Goal: Find specific page/section: Find specific page/section

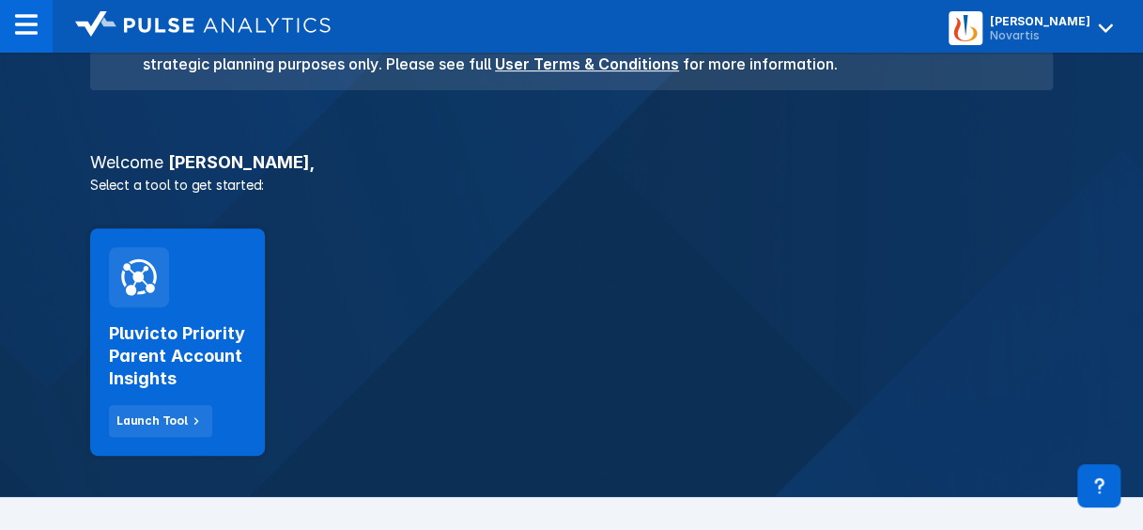
scroll to position [220, 0]
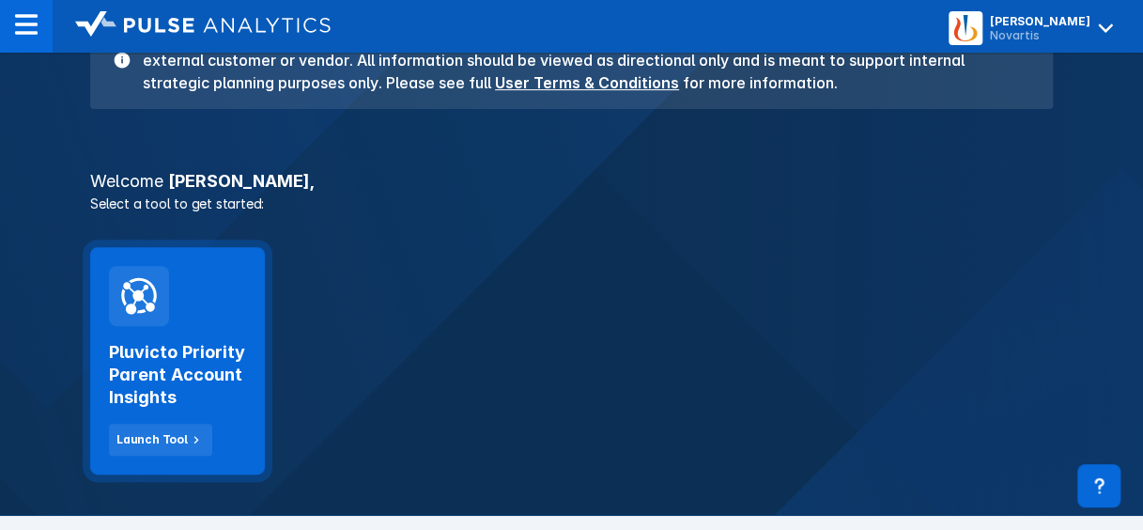
click at [139, 319] on div at bounding box center [139, 296] width 60 height 60
